Goal: Information Seeking & Learning: Learn about a topic

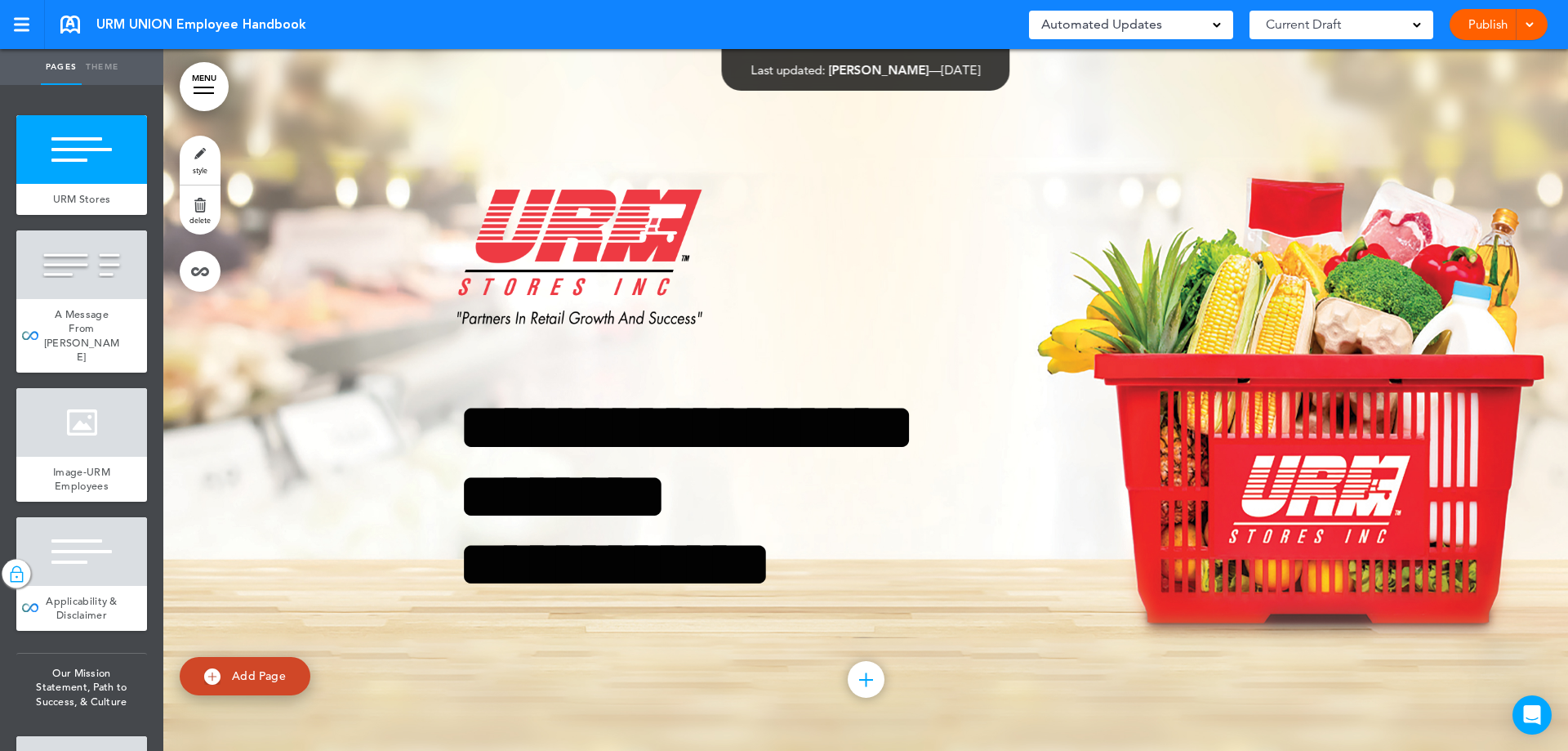
click at [202, 84] on link "MENU" at bounding box center [204, 87] width 49 height 49
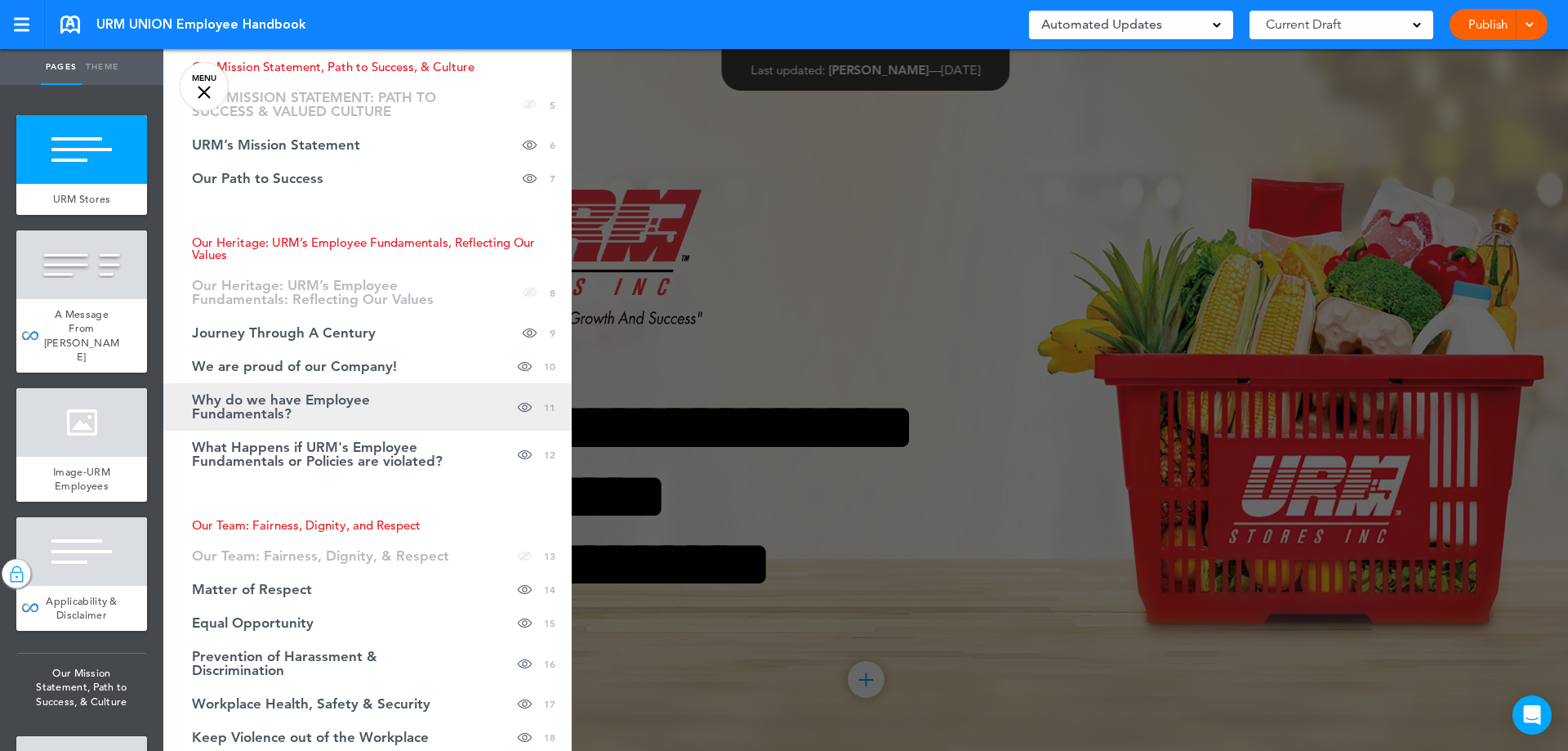
scroll to position [326, 0]
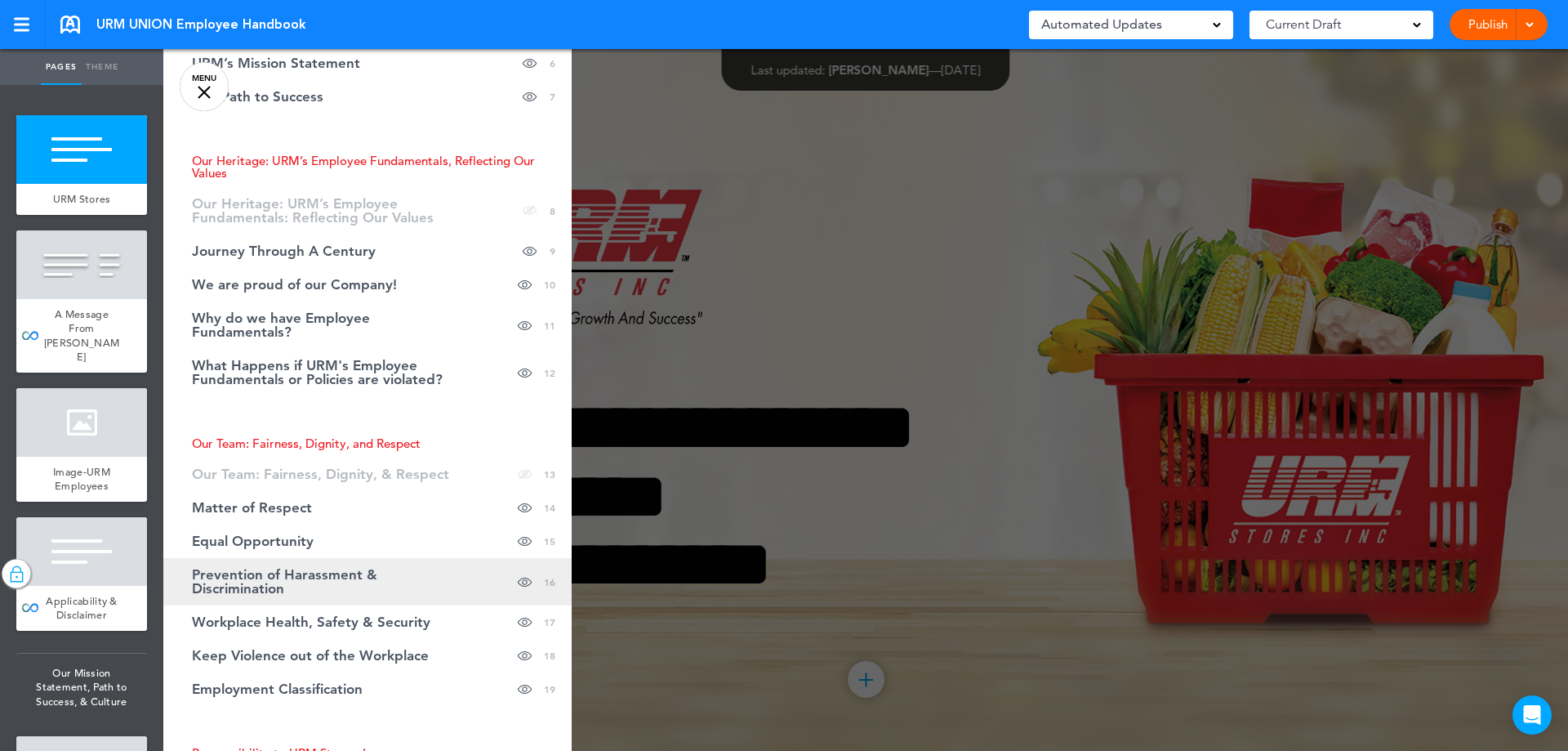
click at [340, 579] on span "Prevention of Harassment & Discrimination" at bounding box center [327, 581] width 270 height 27
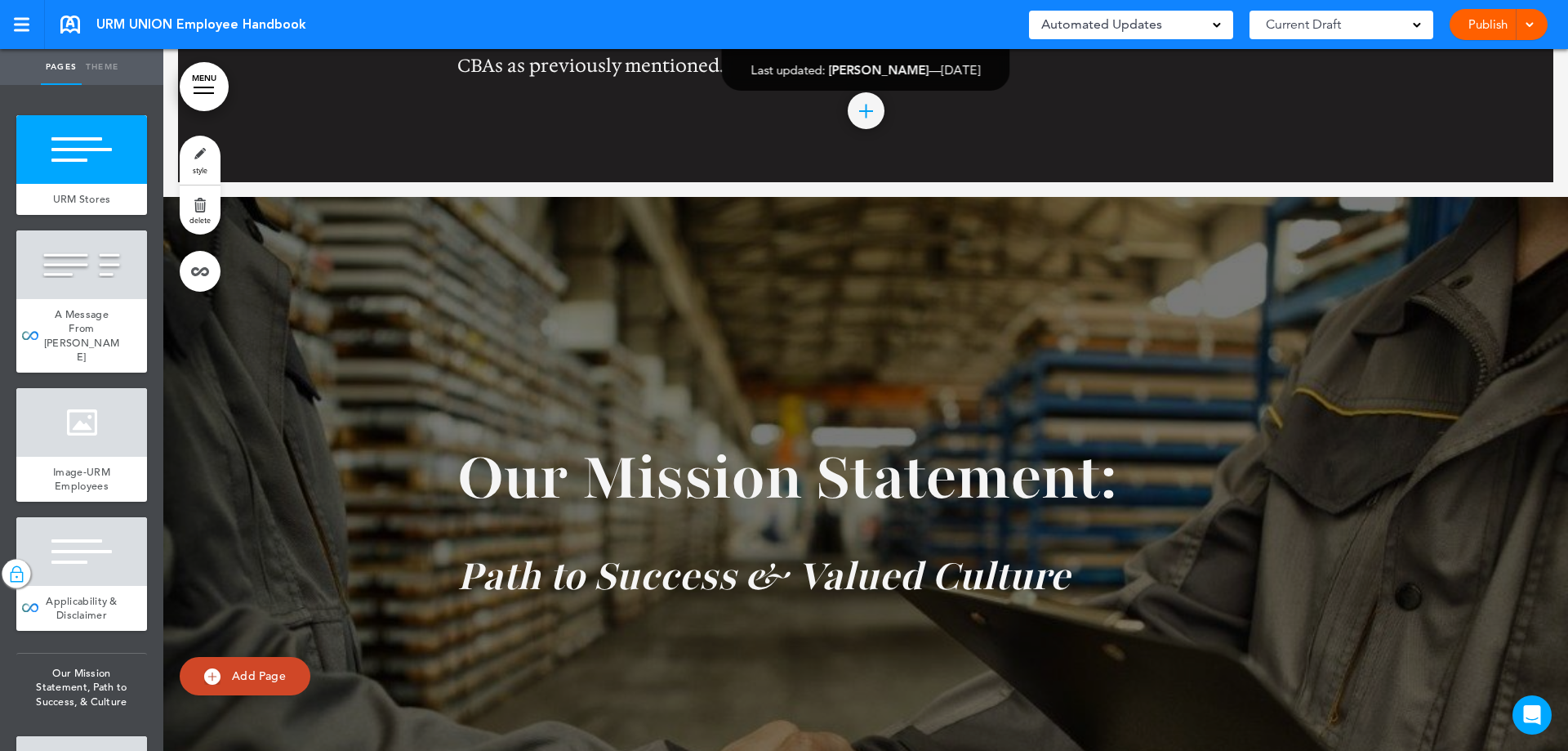
scroll to position [14177, 0]
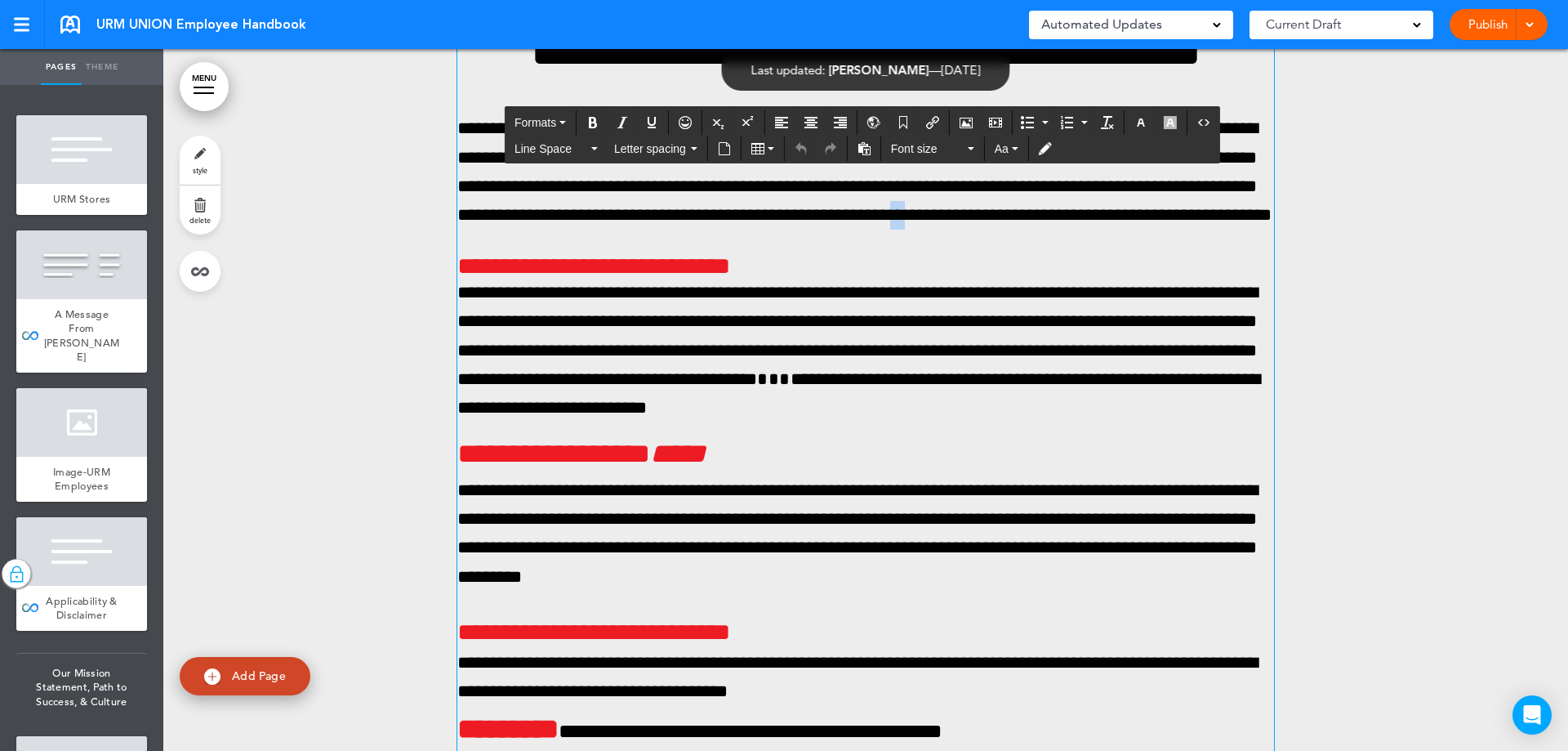
drag, startPoint x: 666, startPoint y: 362, endPoint x: 652, endPoint y: 361, distance: 14.0
click at [652, 224] on span "**********" at bounding box center [864, 172] width 814 height 105
click at [629, 154] on span "Letter spacing" at bounding box center [651, 149] width 73 height 17
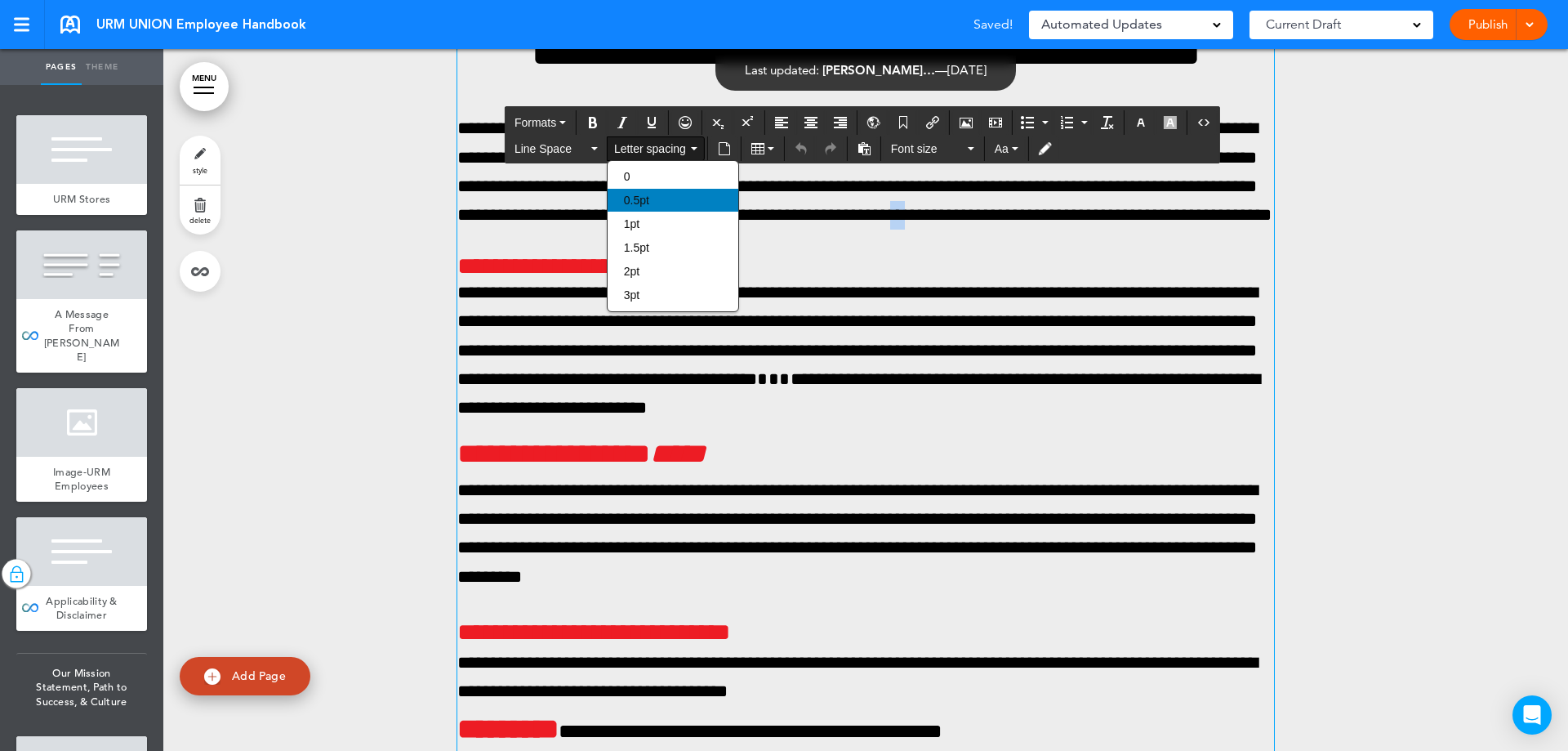
click at [638, 196] on span "0.5pt" at bounding box center [637, 201] width 25 height 13
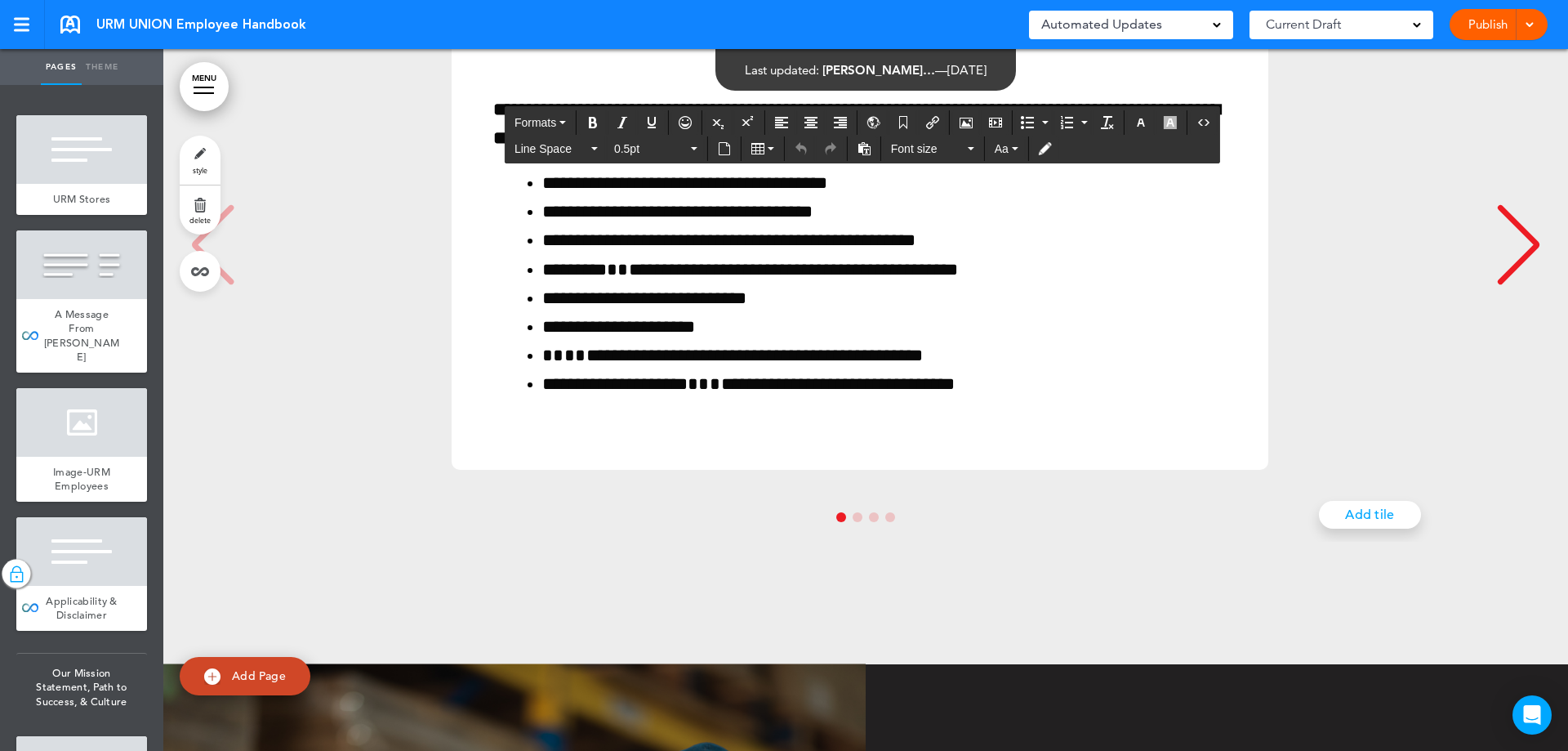
scroll to position [14994, 0]
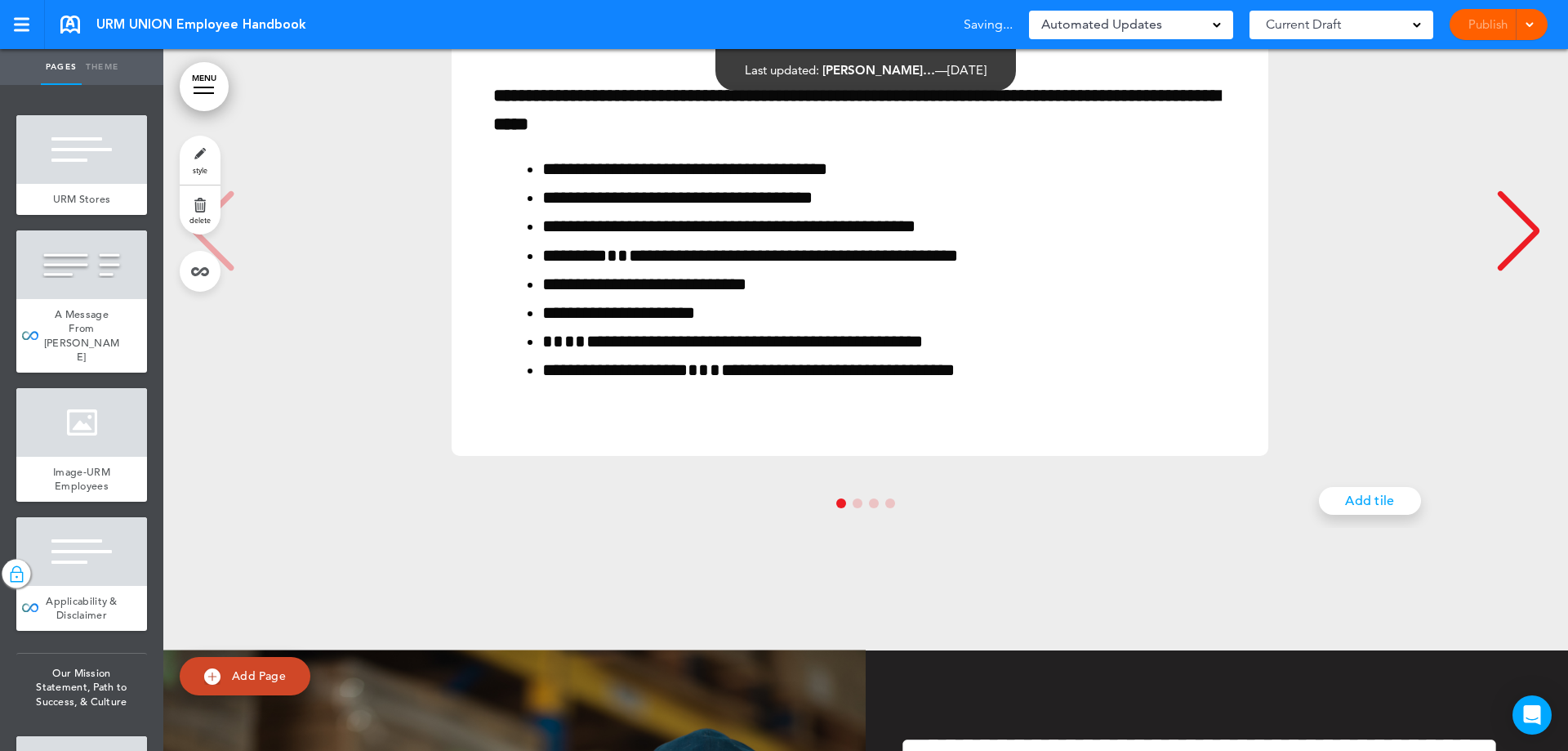
click at [1522, 272] on div "Next slide" at bounding box center [1519, 231] width 50 height 82
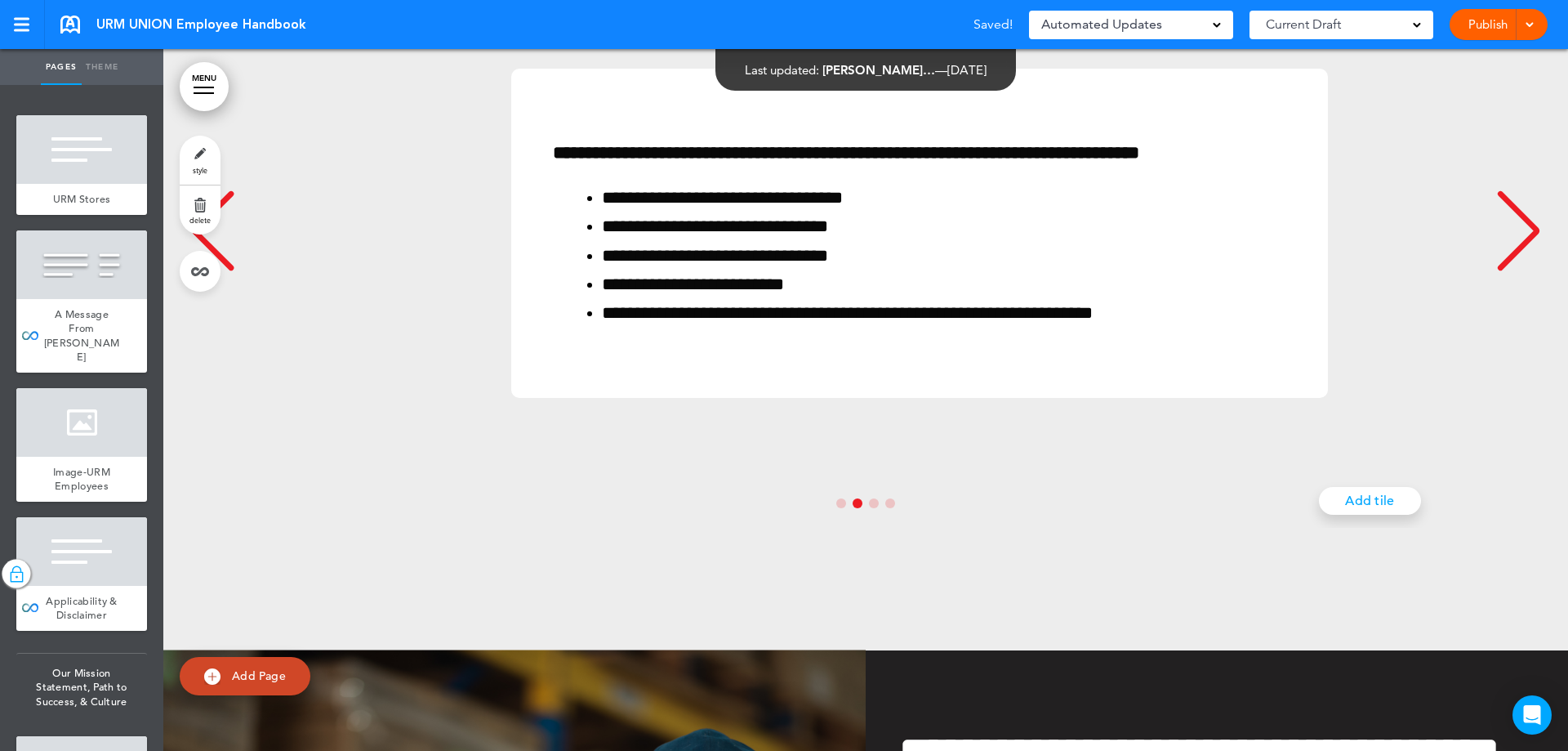
scroll to position [0, 1367]
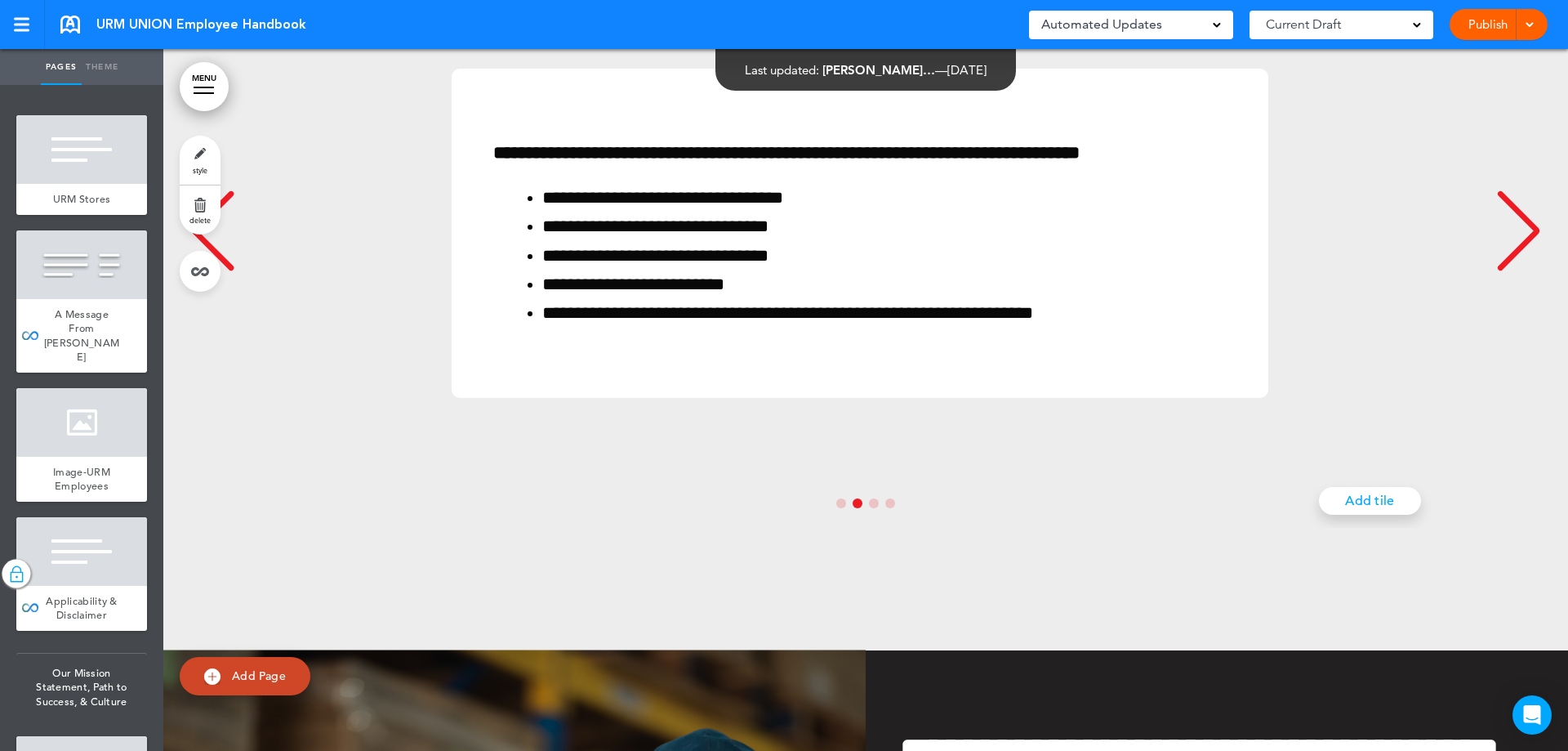
click at [1522, 272] on div "Next slide" at bounding box center [1519, 231] width 50 height 82
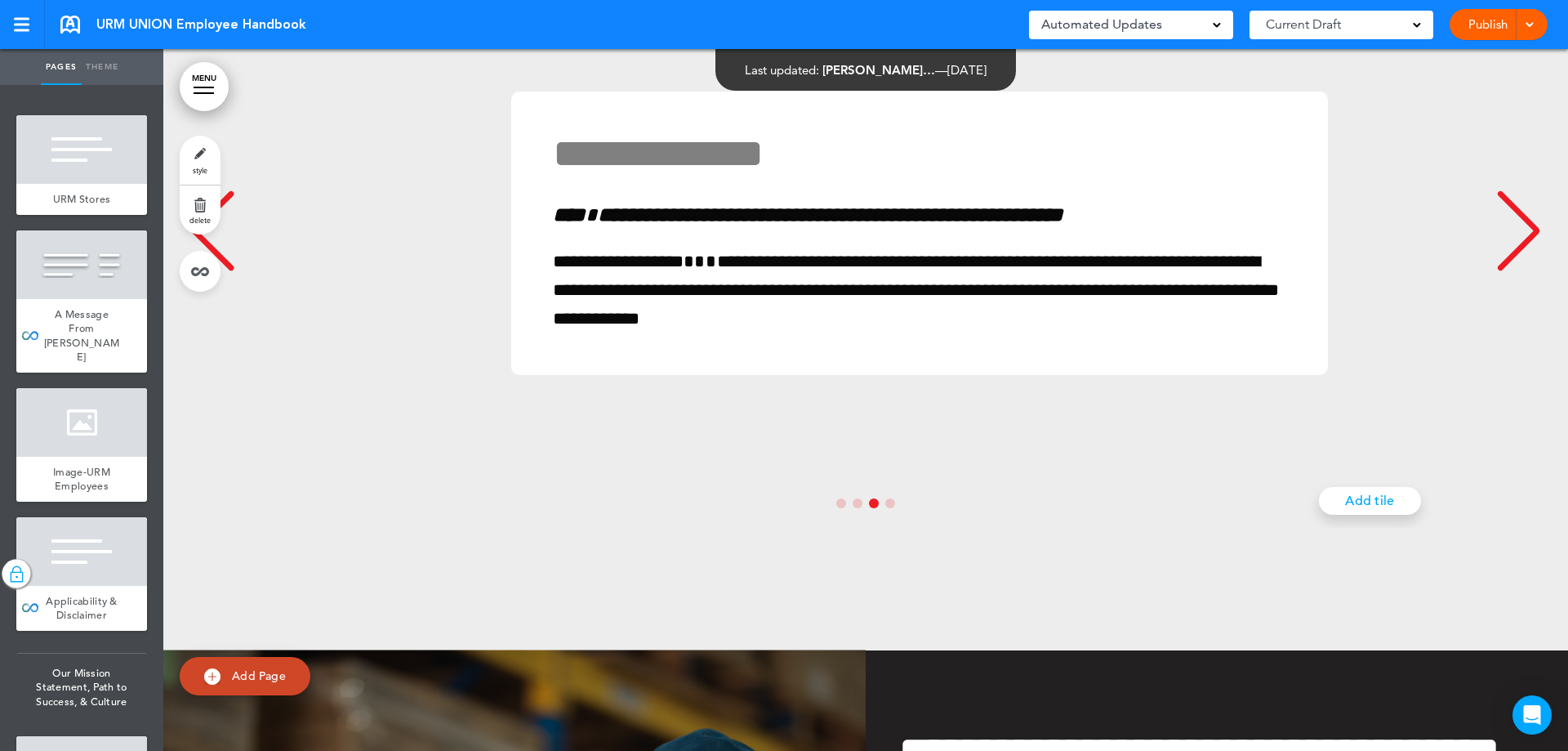
scroll to position [0, 2736]
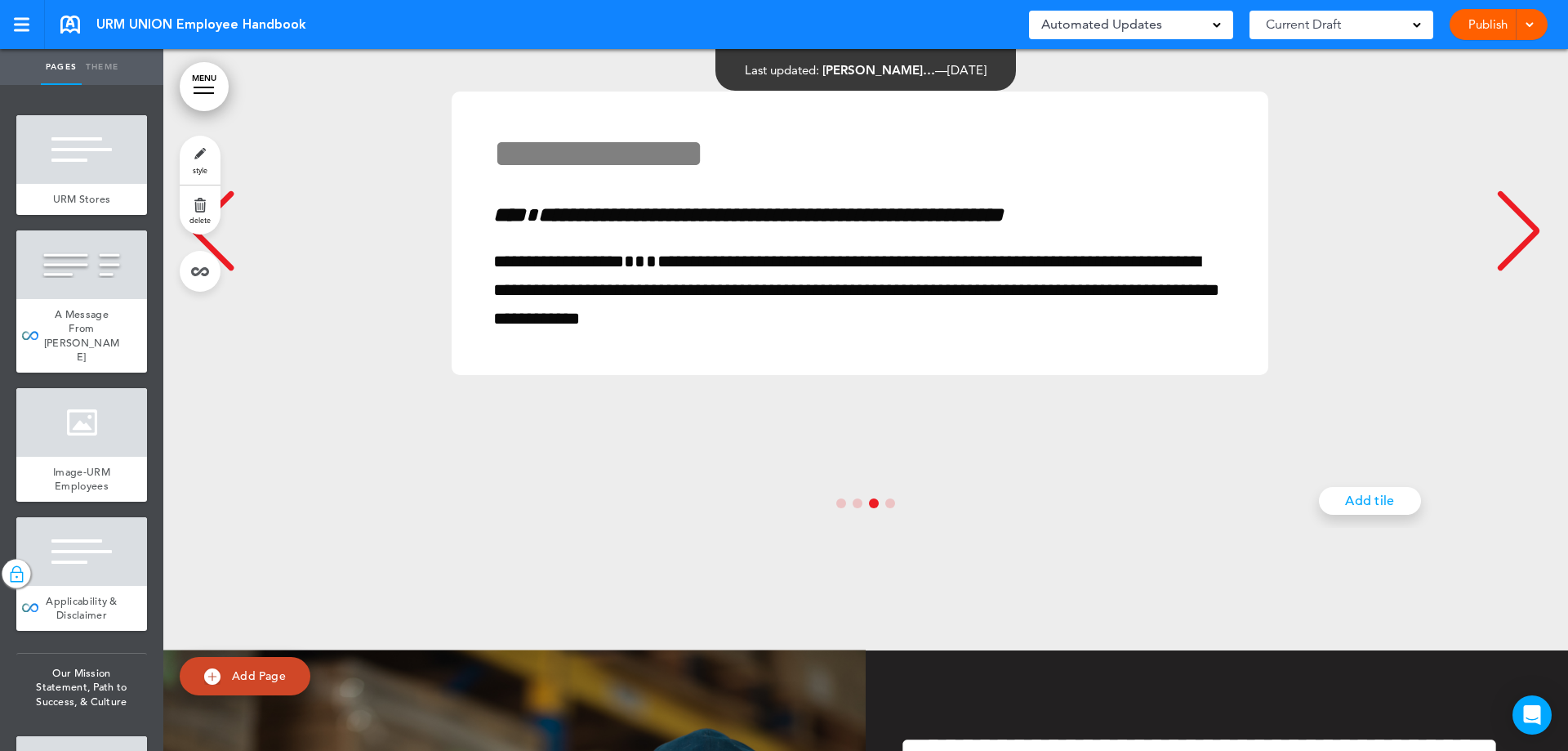
click at [1522, 272] on div "Next slide" at bounding box center [1519, 231] width 50 height 82
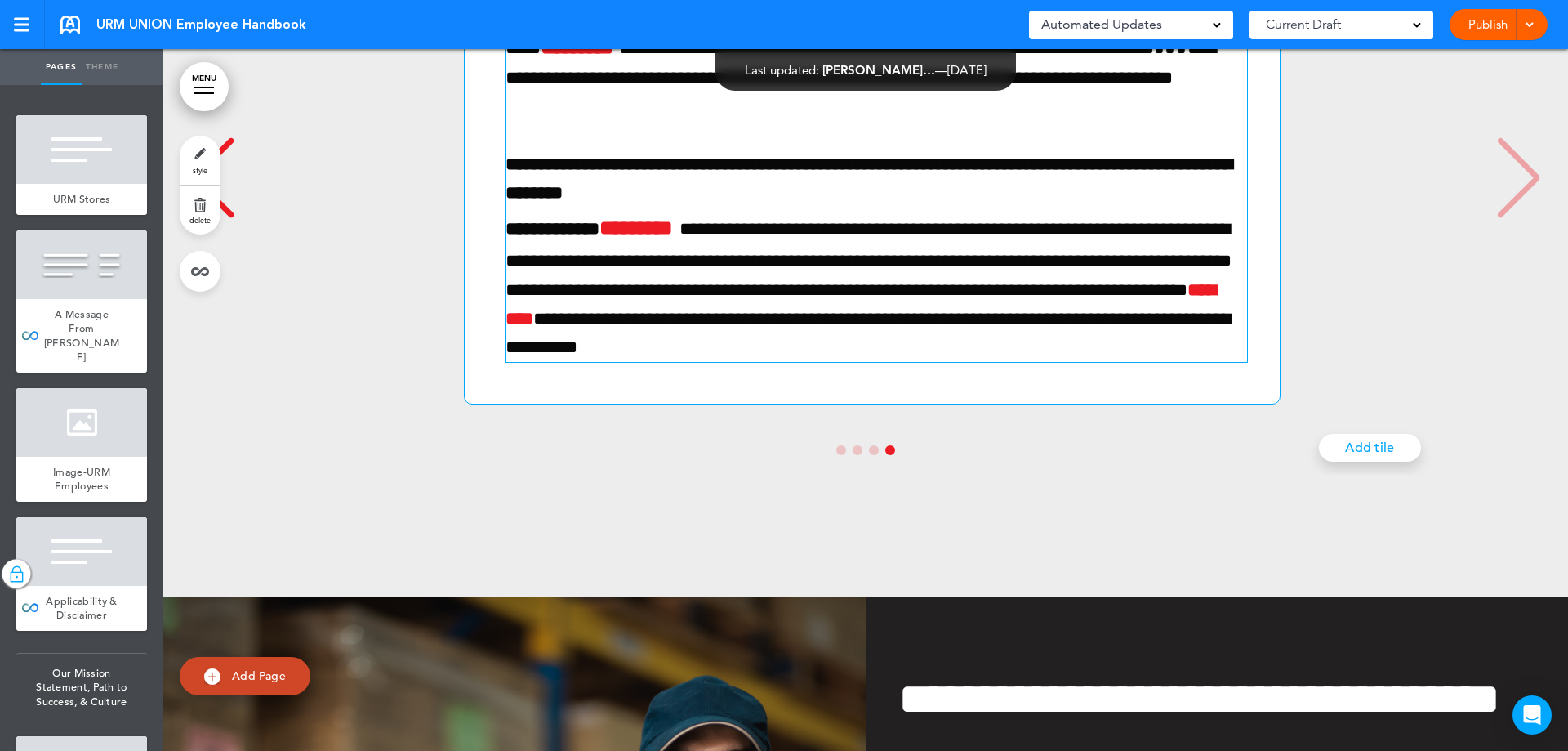
scroll to position [15077, 0]
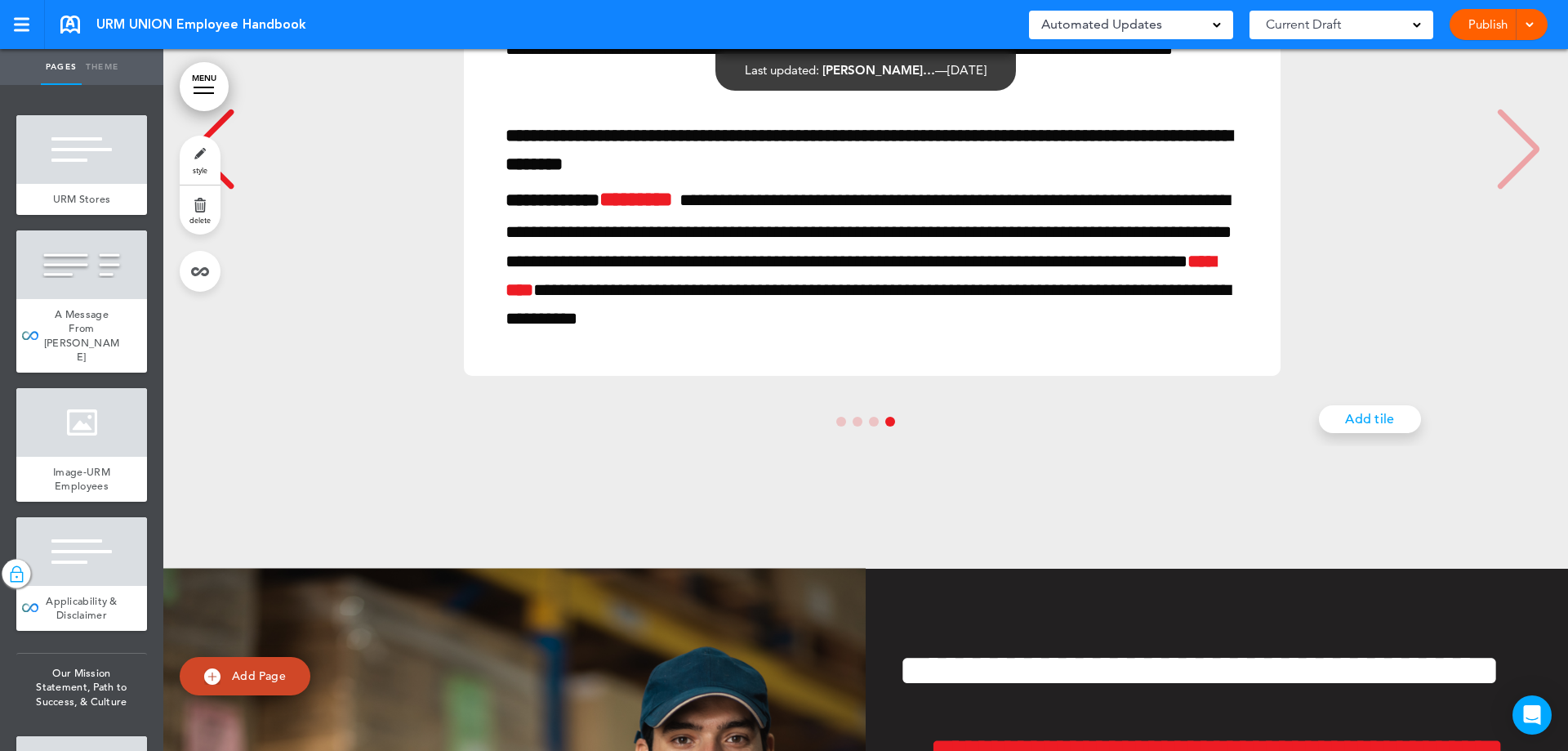
click at [214, 67] on link "MENU" at bounding box center [204, 87] width 49 height 49
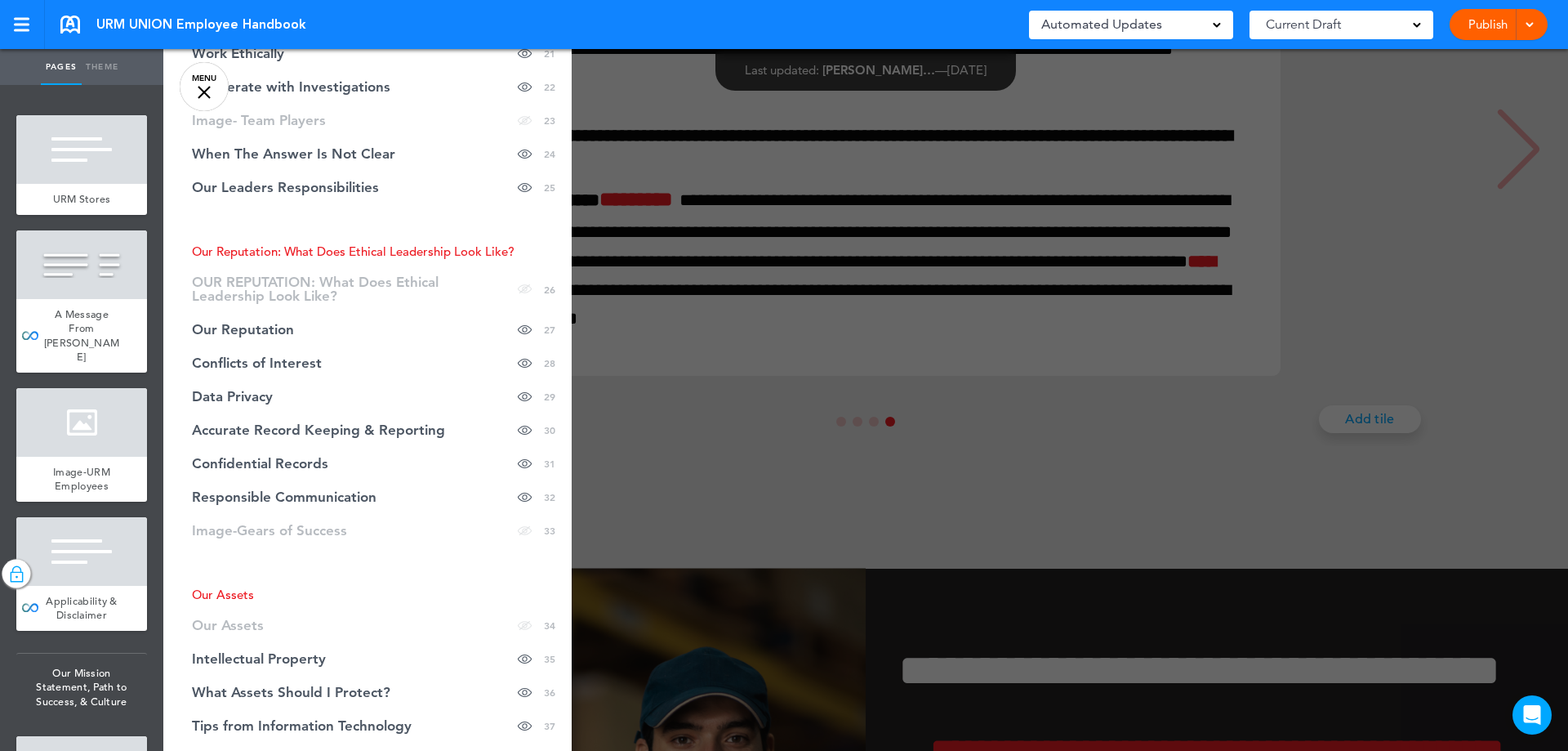
scroll to position [1062, 0]
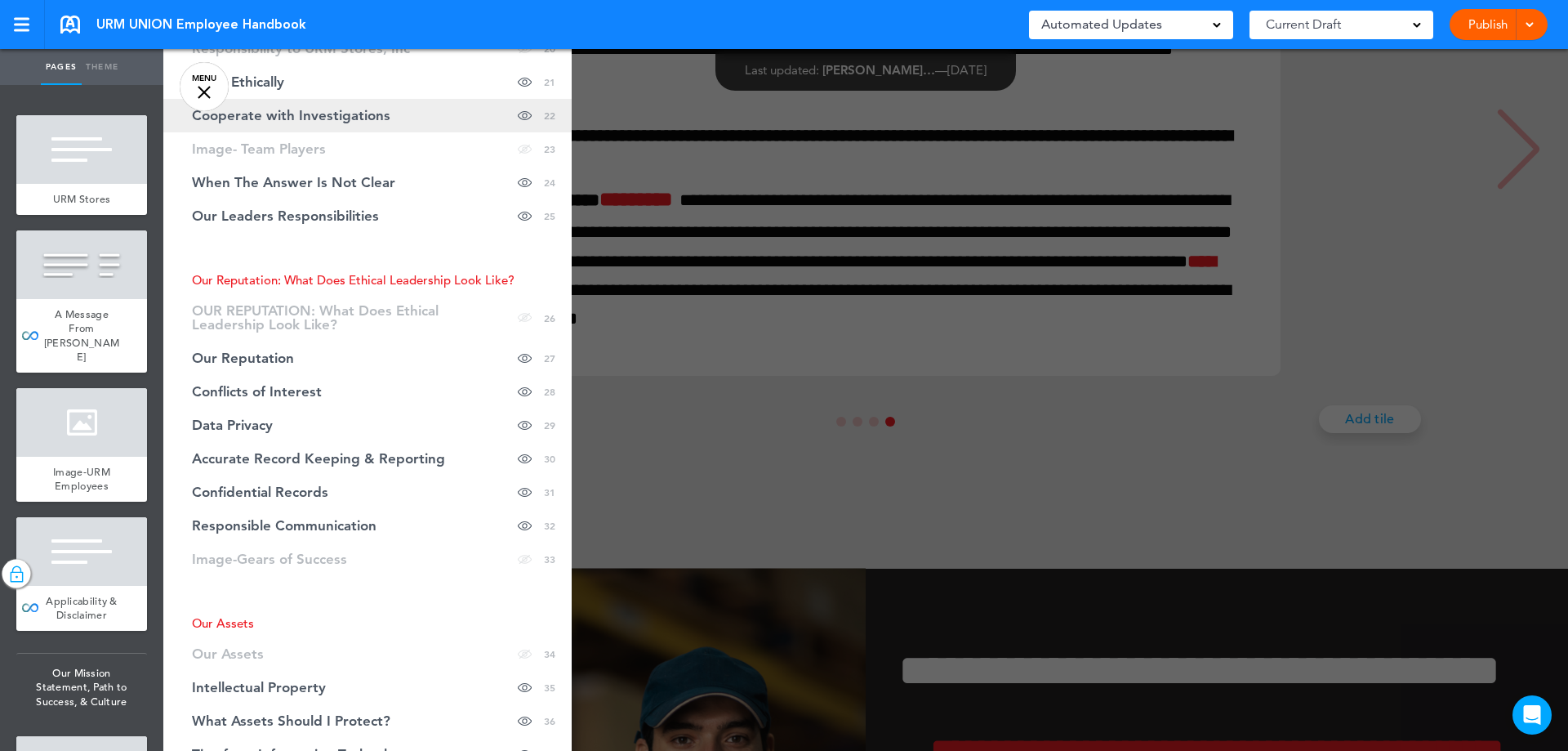
click at [370, 106] on link "Cooperate with Investigations Hide page in table of contents 22" at bounding box center [367, 116] width 409 height 33
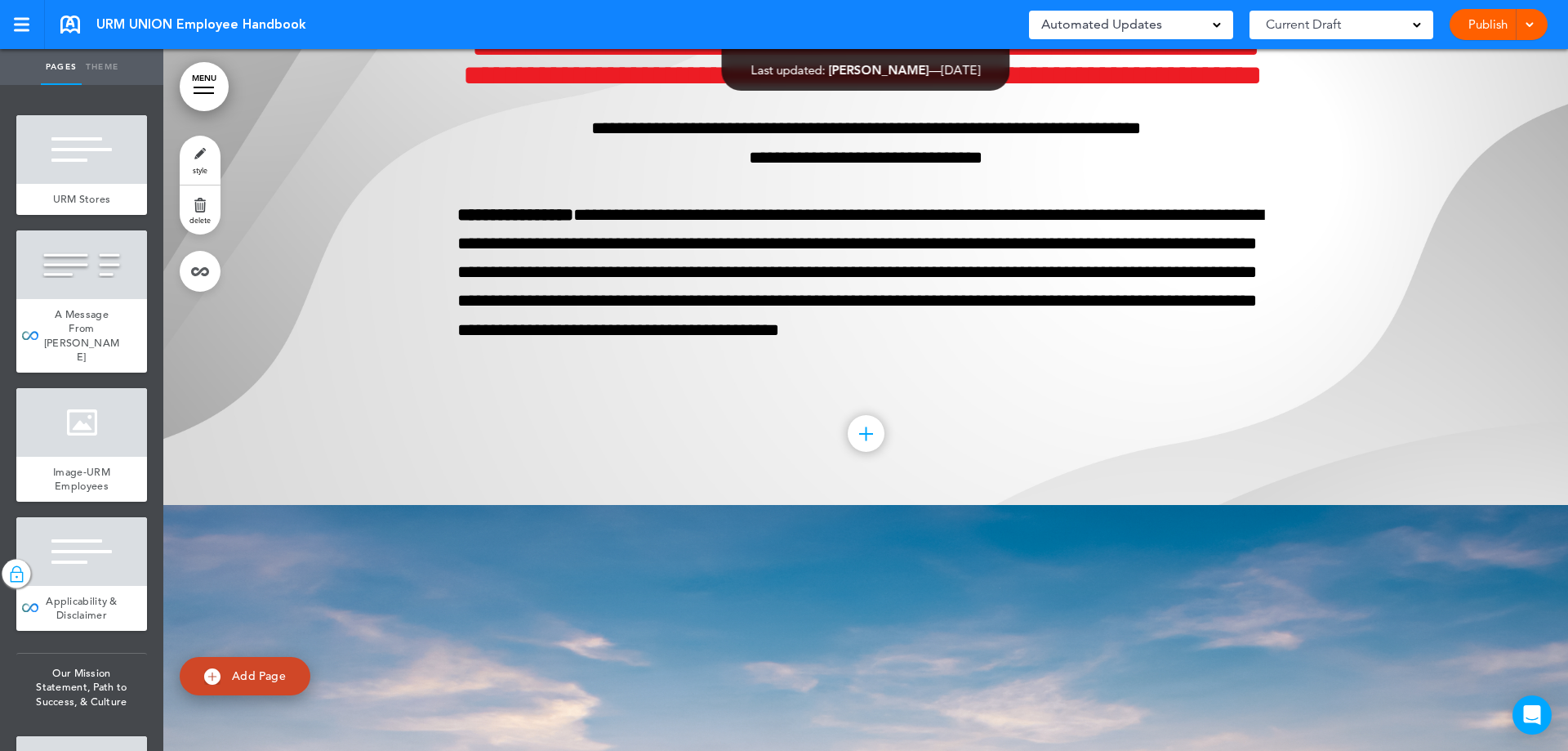
scroll to position [20183, 0]
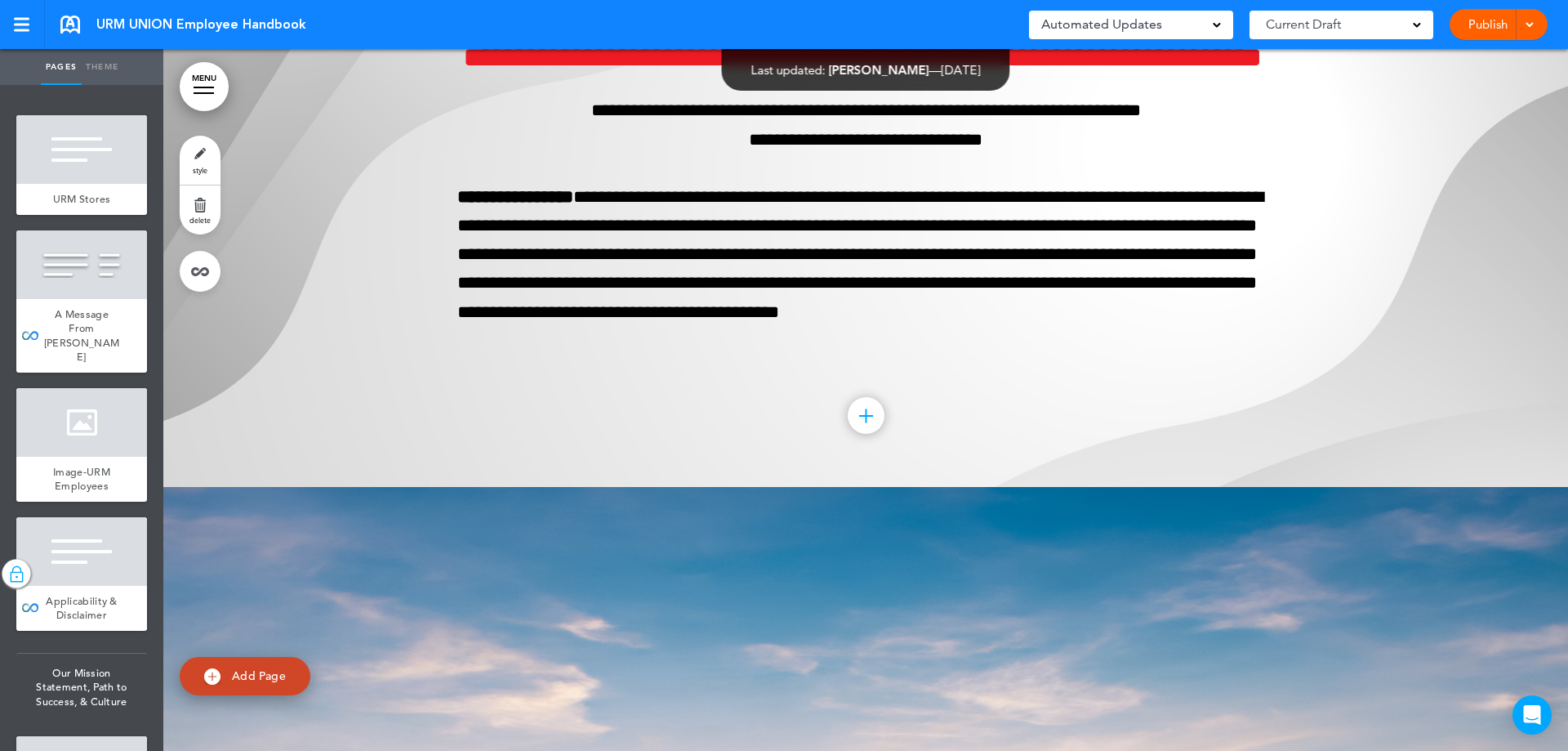
click at [201, 78] on link "MENU" at bounding box center [204, 87] width 49 height 49
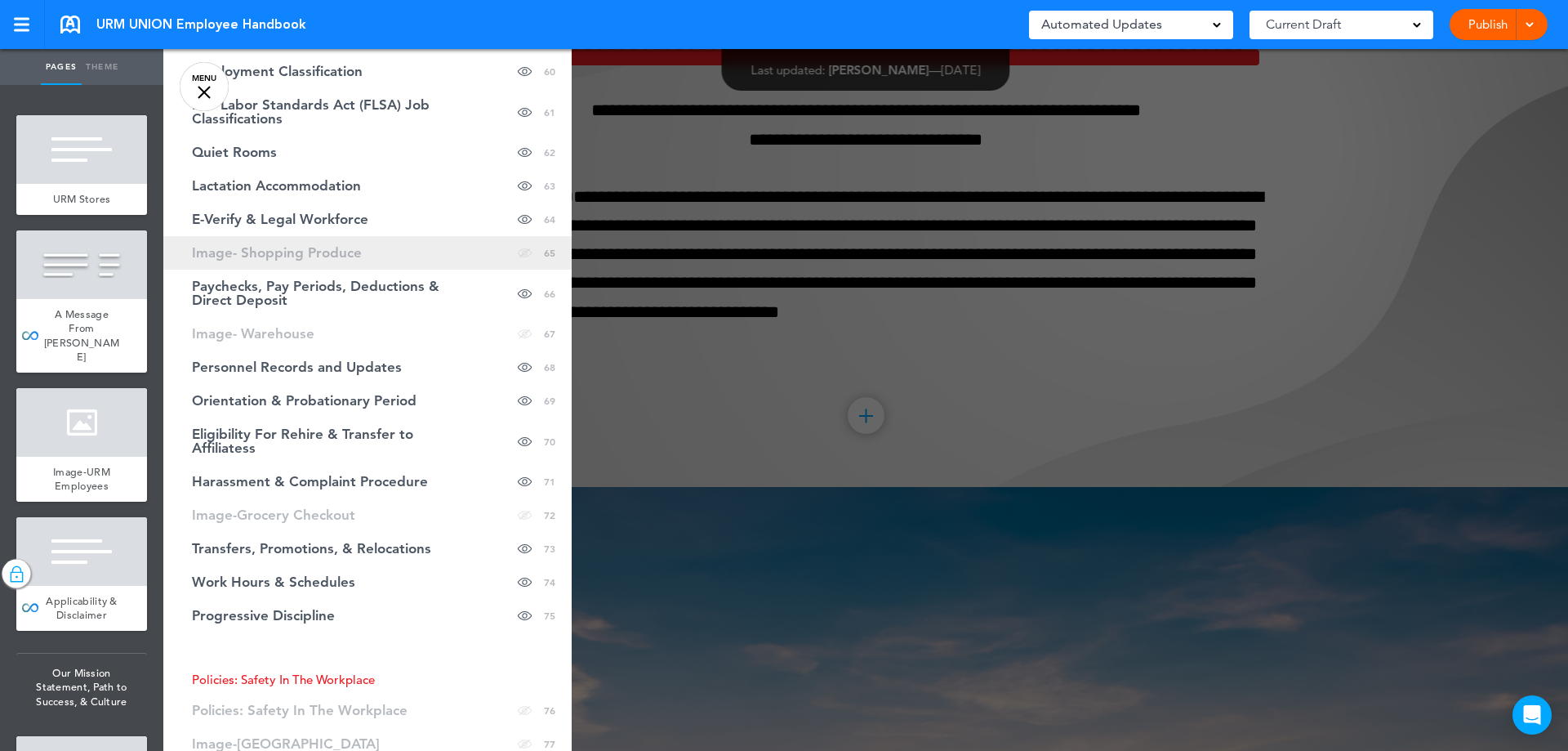
scroll to position [2696, 0]
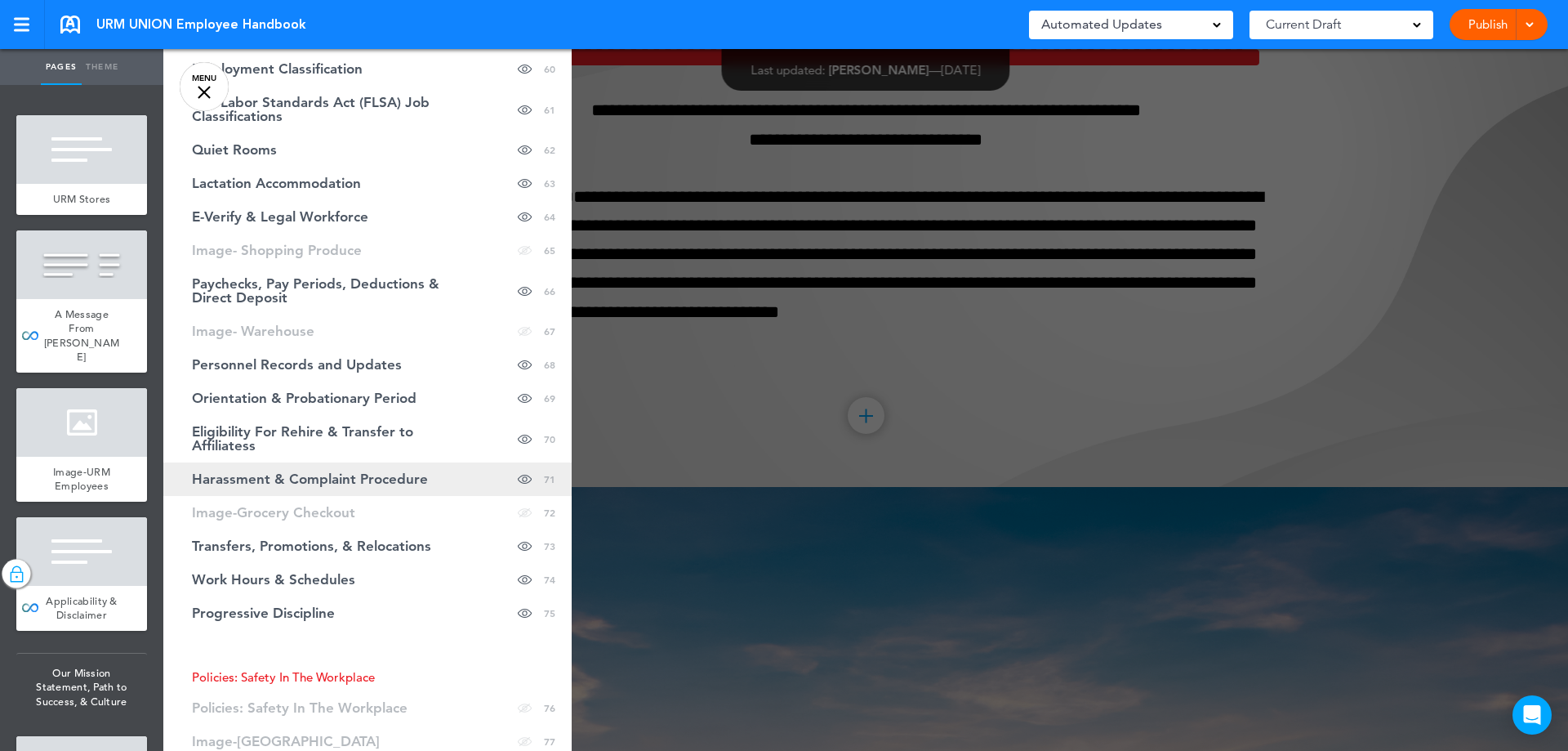
click at [328, 480] on span "Harassment & Complaint Procedure" at bounding box center [310, 479] width 236 height 14
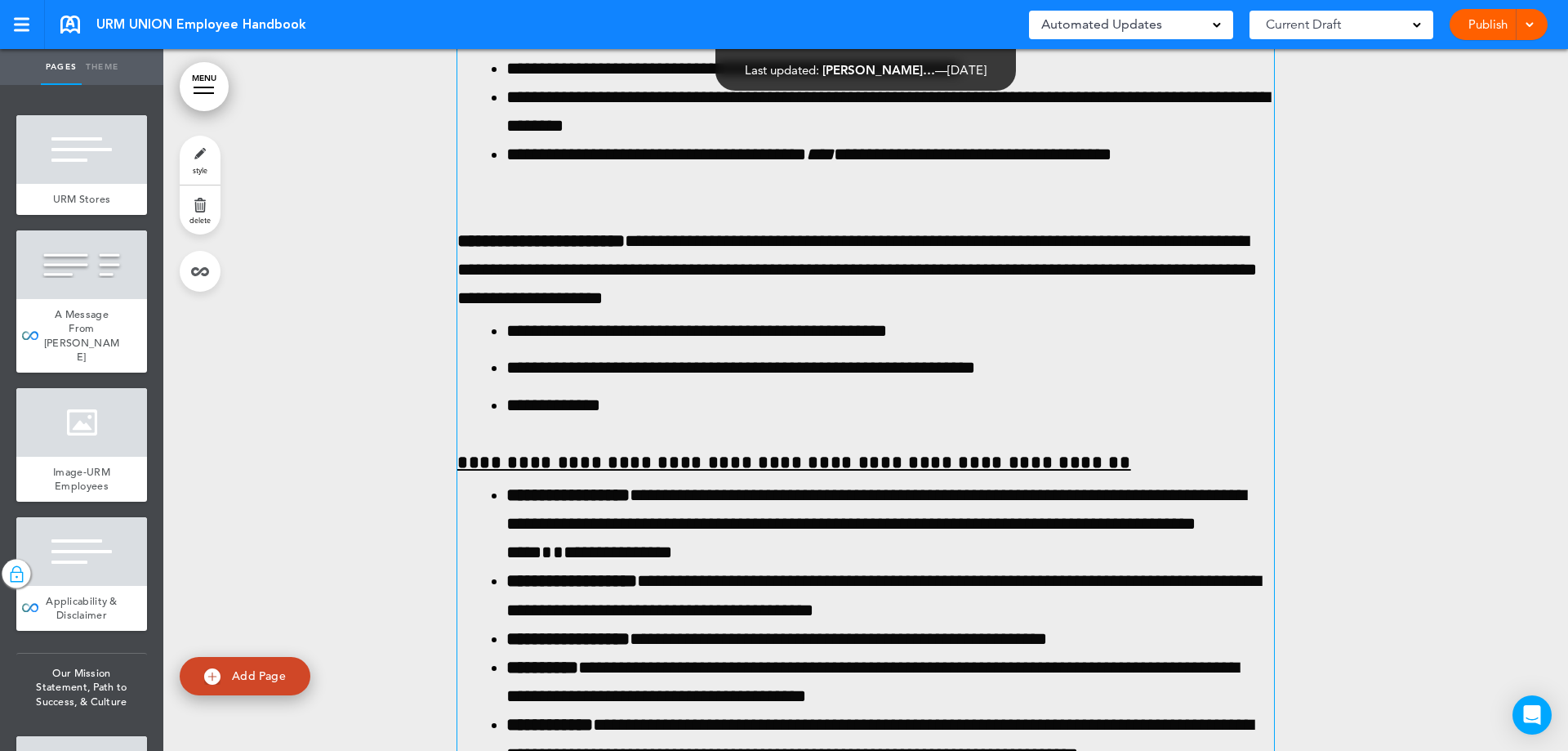
scroll to position [74327, 0]
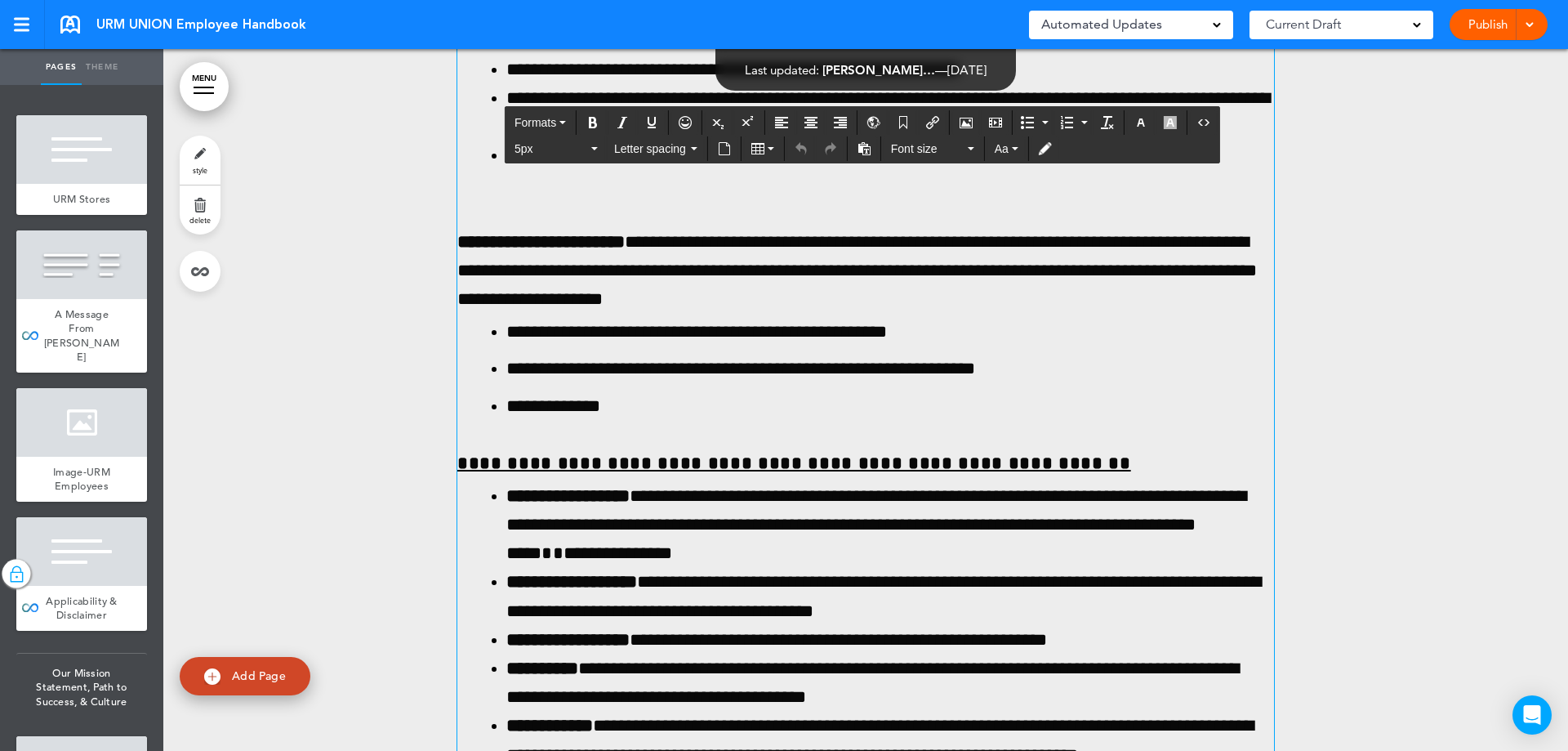
drag, startPoint x: 860, startPoint y: 484, endPoint x: 847, endPoint y: 483, distance: 13.0
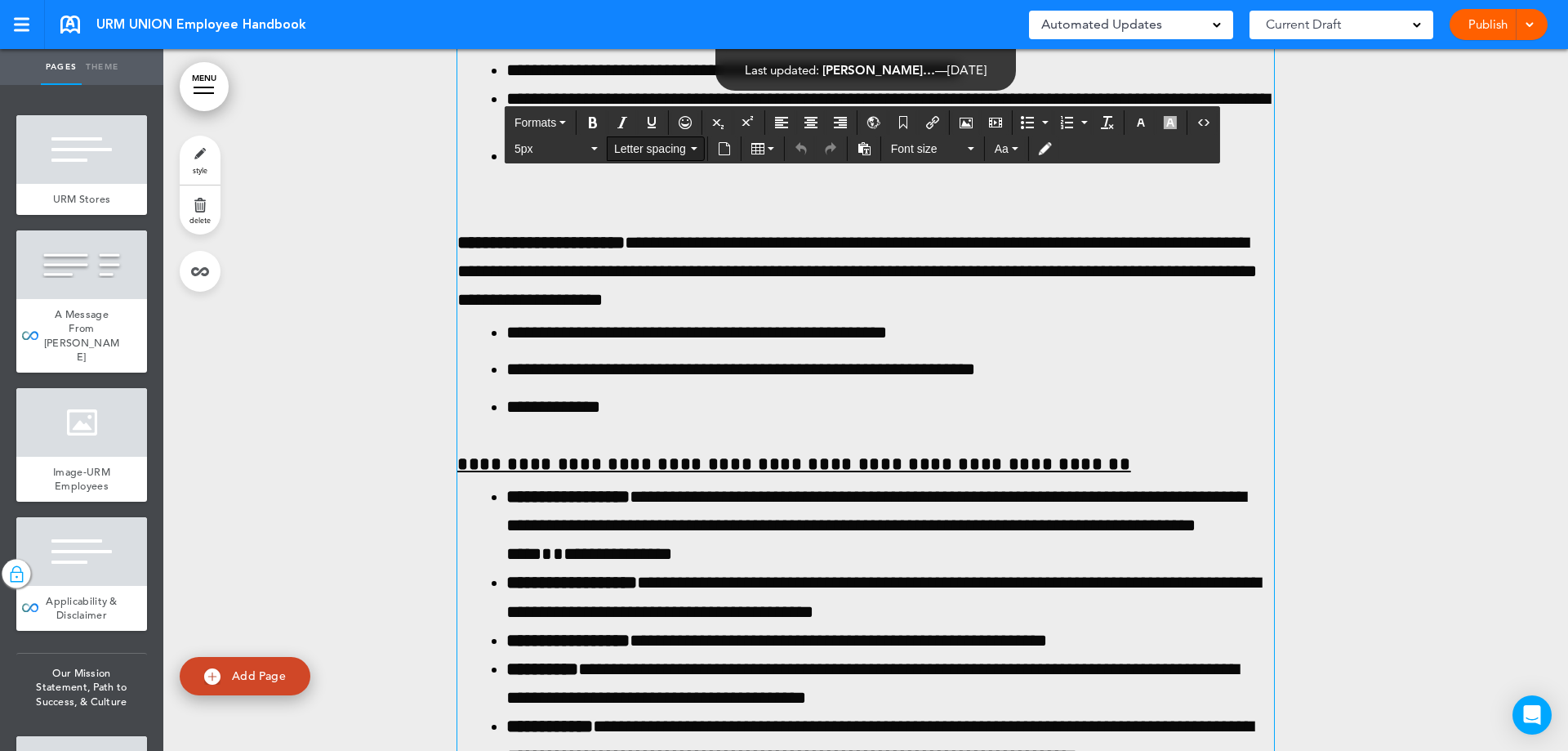
scroll to position [74328, 0]
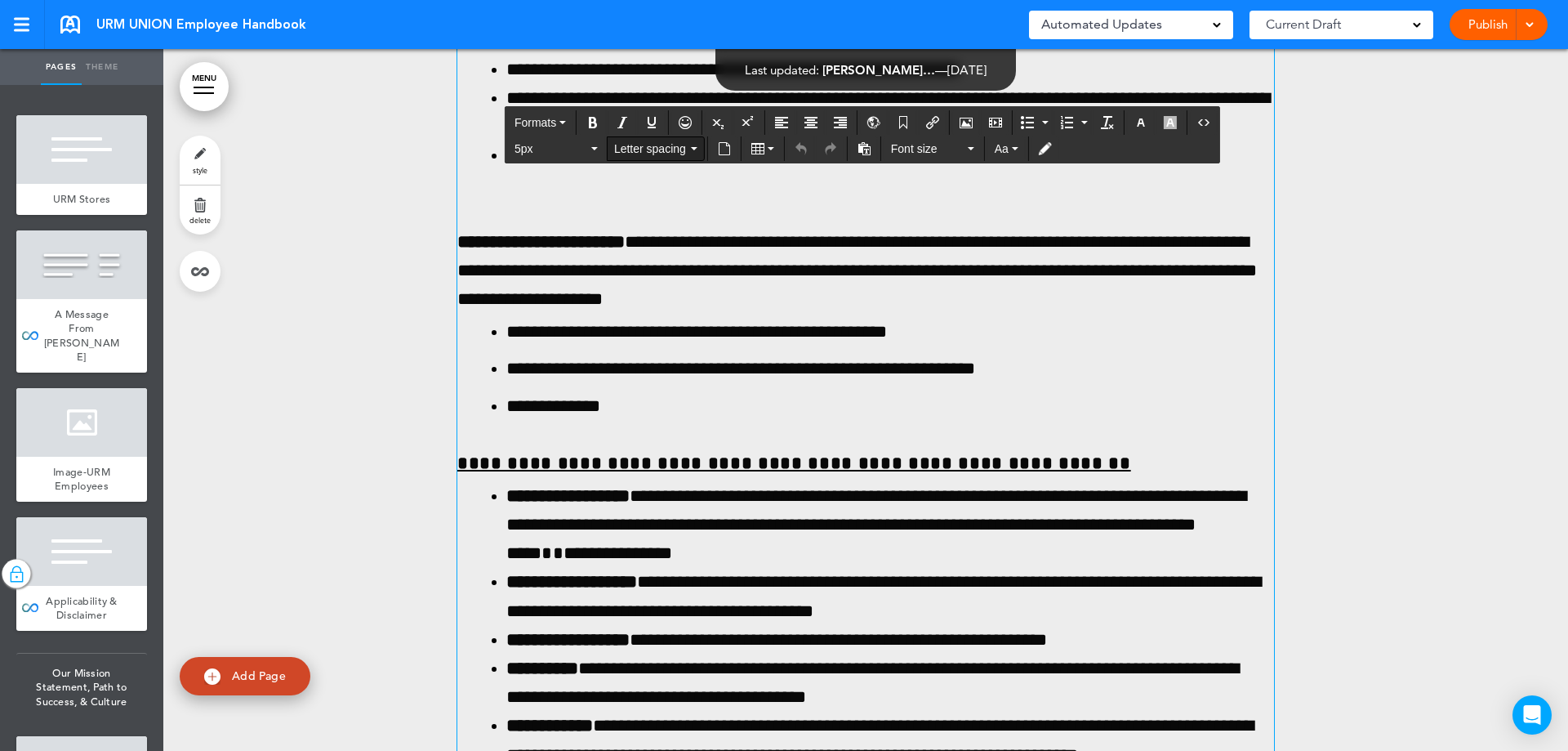
click at [674, 151] on span "Letter spacing" at bounding box center [651, 149] width 73 height 17
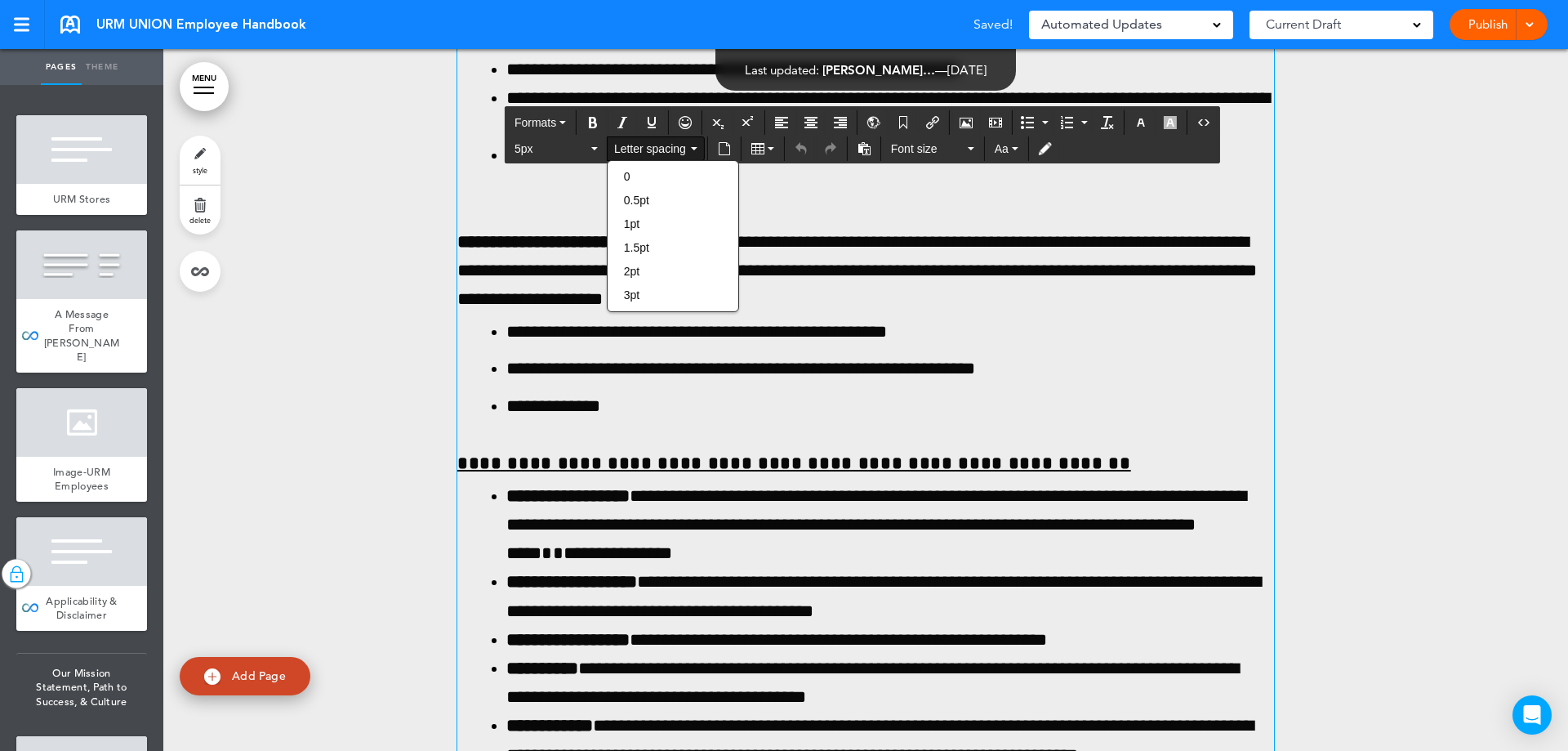
click at [658, 188] on div "0 0.5pt 1pt 1.5pt 2pt 3pt" at bounding box center [672, 236] width 131 height 142
click at [653, 196] on div "0.5pt" at bounding box center [672, 200] width 131 height 22
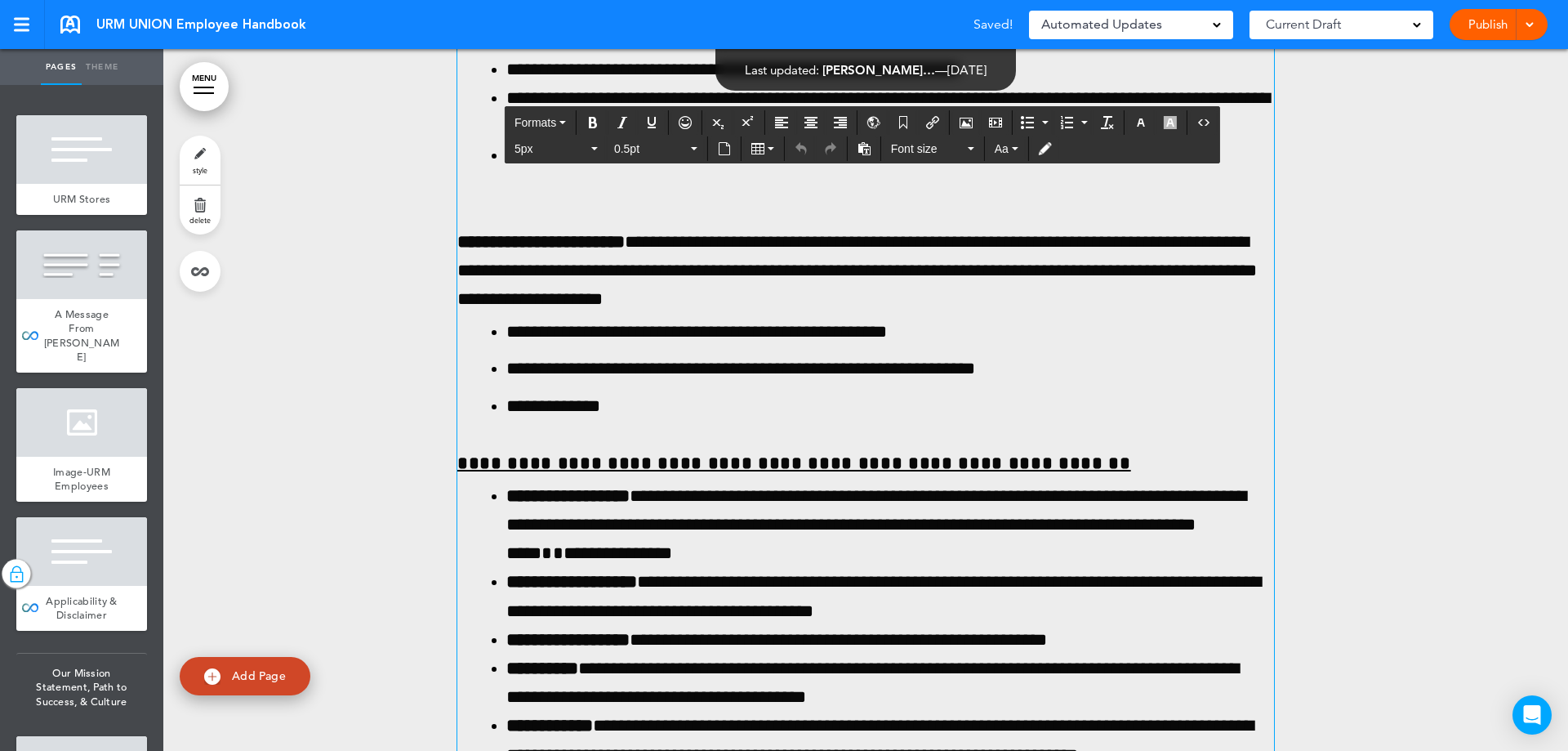
scroll to position [74327, 0]
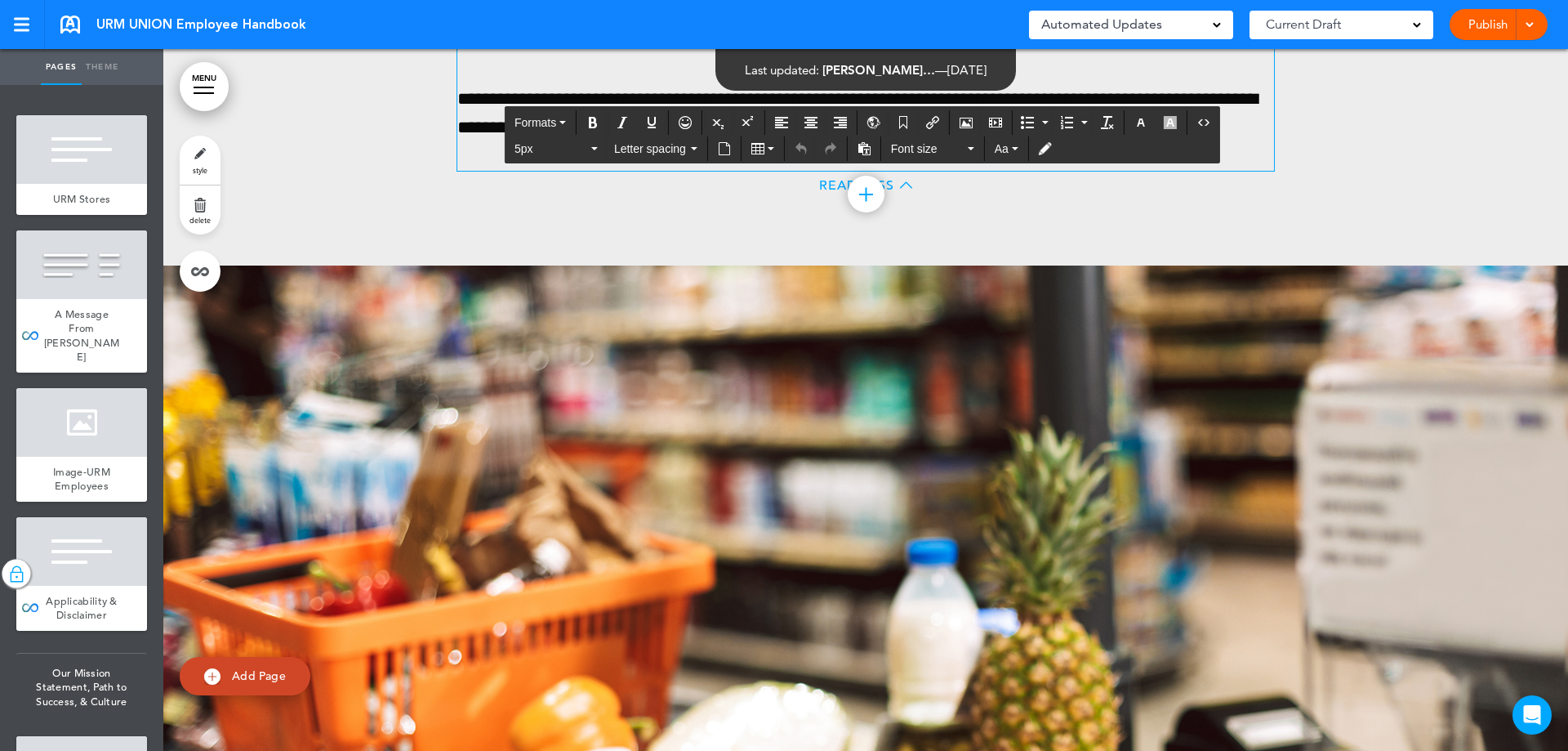
scroll to position [75471, 0]
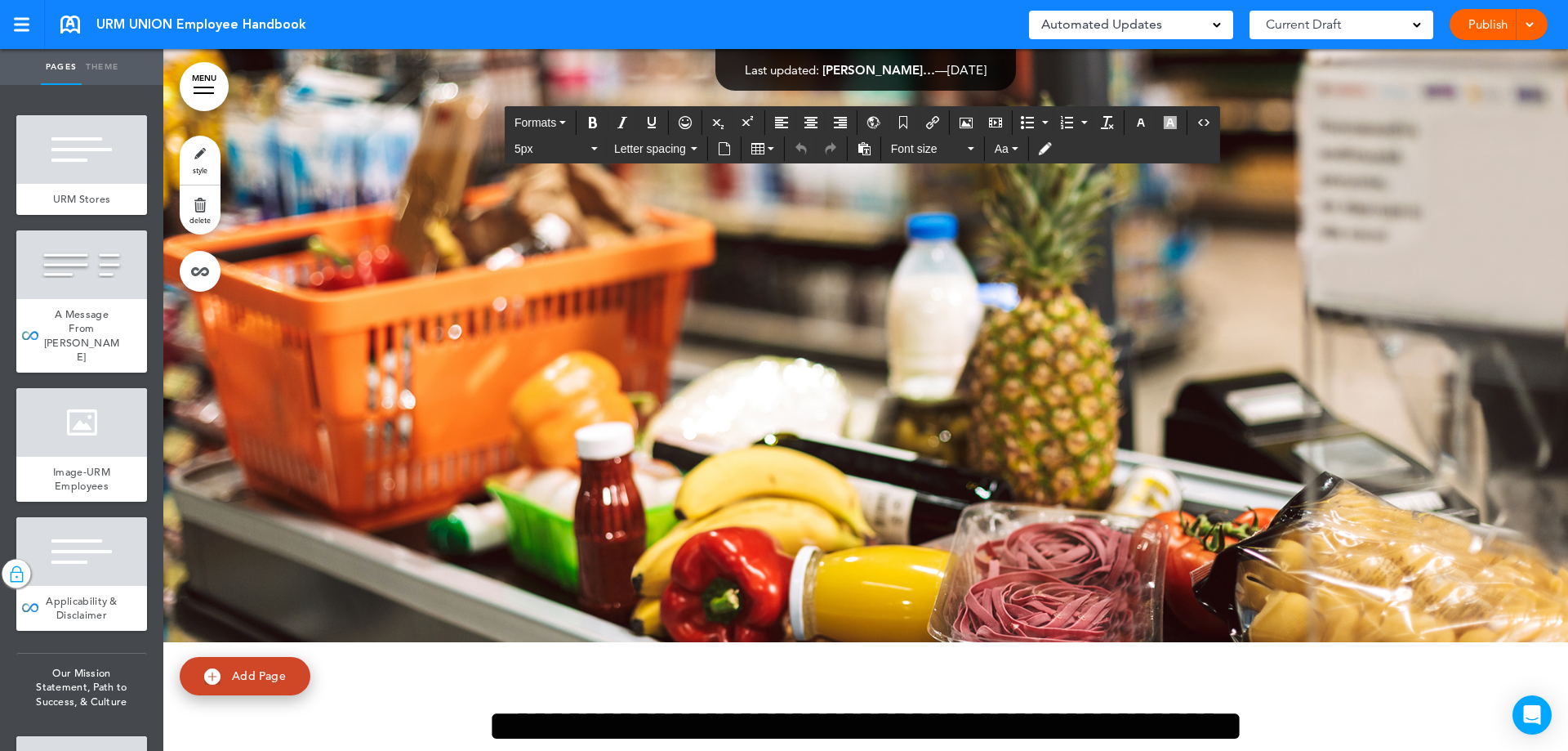
scroll to position [75799, 0]
